Goal: Find specific page/section: Find specific page/section

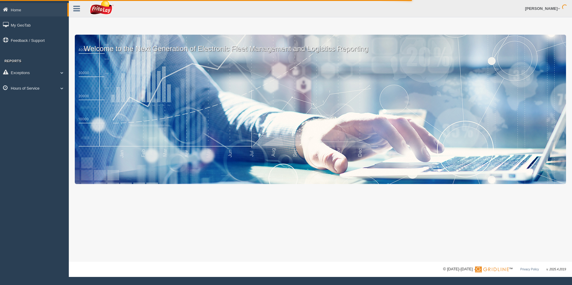
click at [31, 89] on link "Hours of Service" at bounding box center [34, 87] width 69 height 13
click at [35, 100] on link "HOS Explanation Reports" at bounding box center [39, 102] width 57 height 11
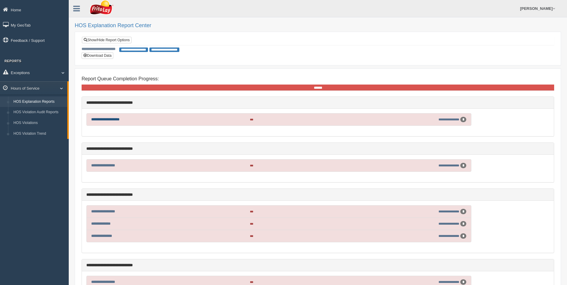
click at [120, 119] on link "**********" at bounding box center [105, 120] width 28 height 4
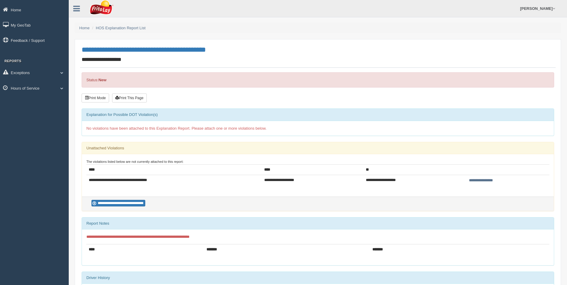
click at [160, 179] on td "**********" at bounding box center [174, 180] width 176 height 11
